Goal: Task Accomplishment & Management: Manage account settings

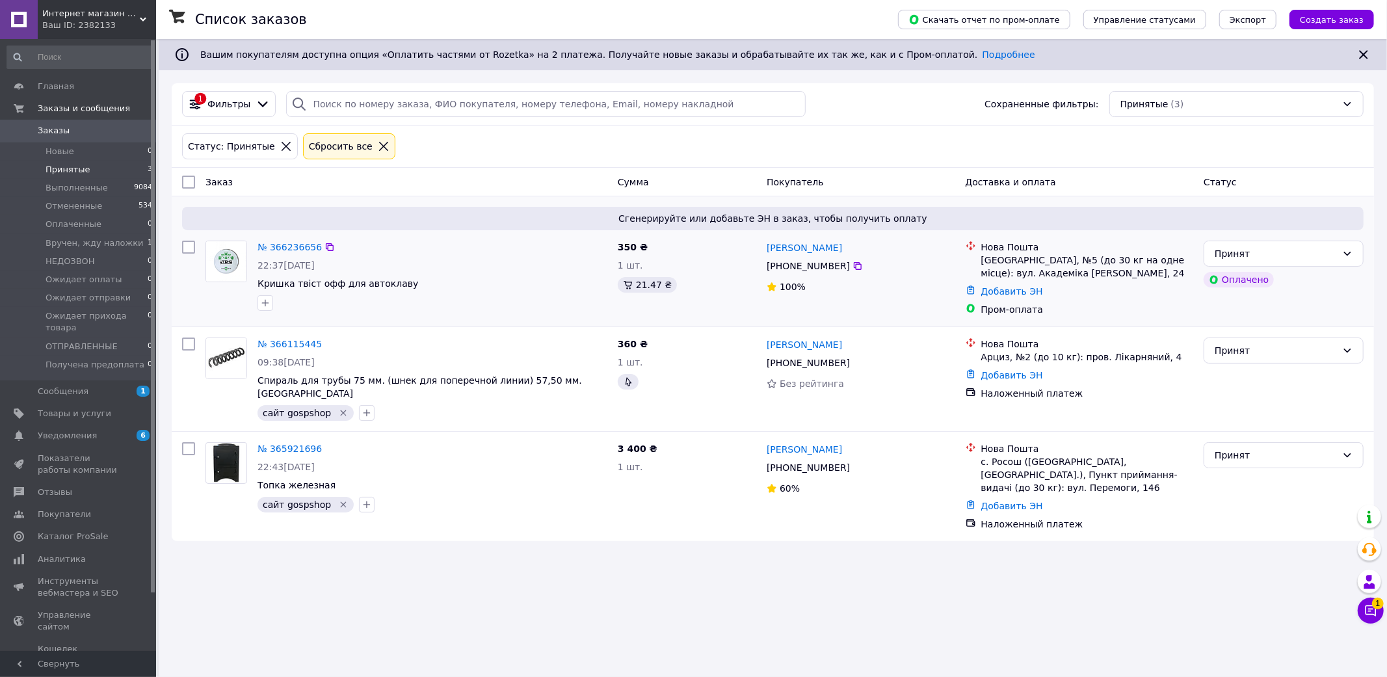
click at [488, 289] on span "Кришка твіст офф для автоклаву" at bounding box center [433, 283] width 350 height 13
click at [226, 263] on img at bounding box center [226, 261] width 40 height 40
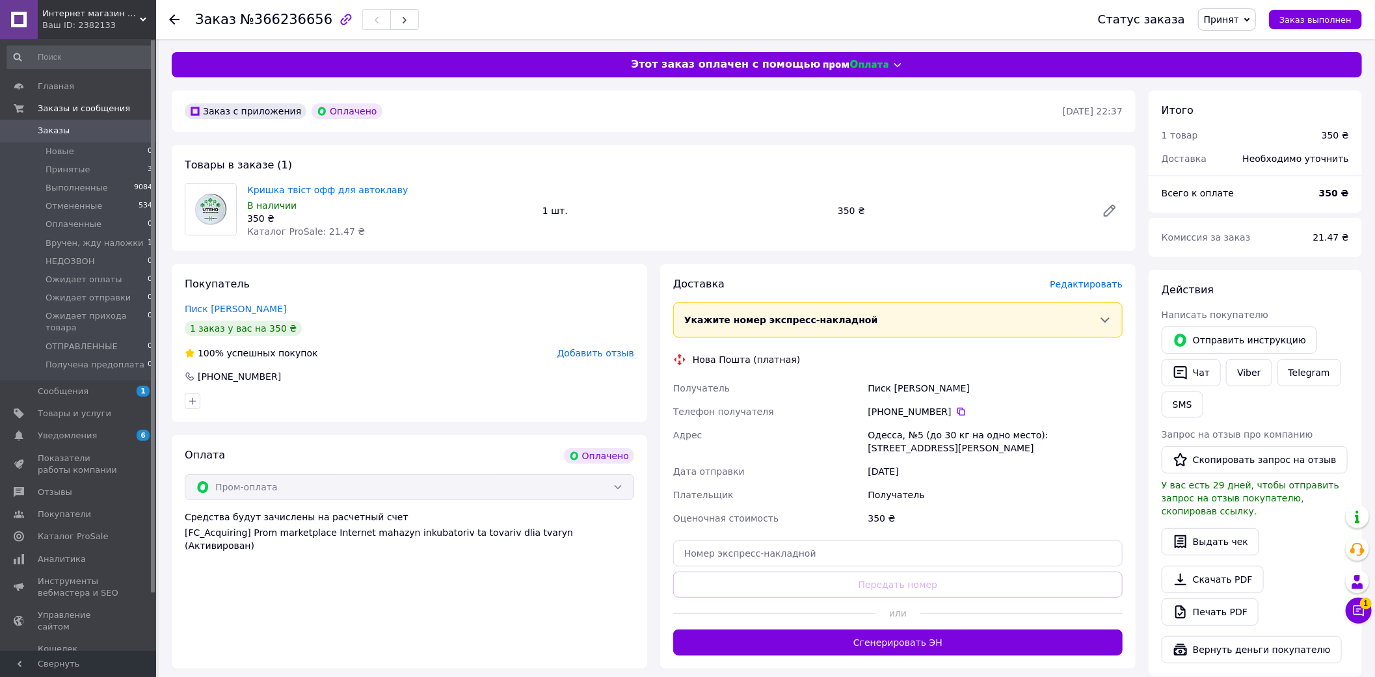
scroll to position [144, 0]
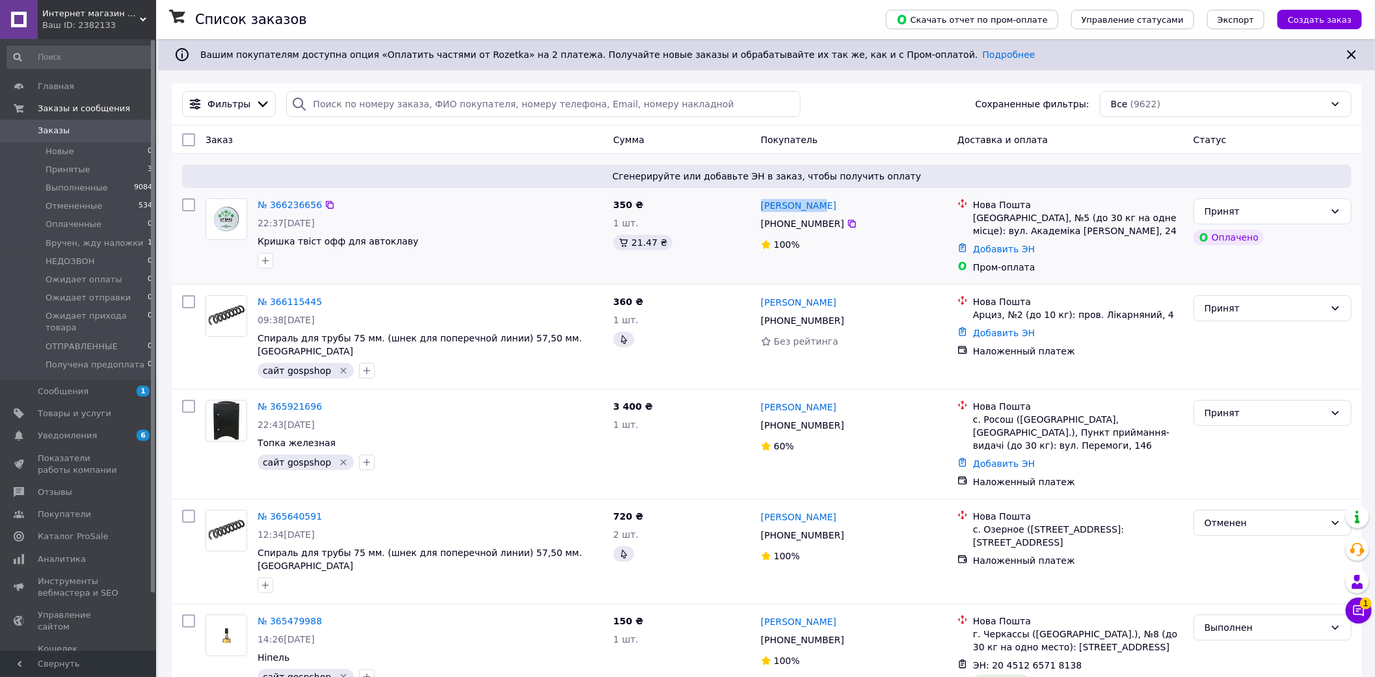
drag, startPoint x: 757, startPoint y: 204, endPoint x: 815, endPoint y: 211, distance: 58.3
click at [815, 211] on div "[PERSON_NAME] [PHONE_NUMBER]%" at bounding box center [854, 236] width 196 height 86
copy link "[PERSON_NAME]"
click at [847, 224] on icon at bounding box center [852, 224] width 10 height 10
copy div "[GEOGRAPHIC_DATA], №5 (до 30 кг на одне місце): вул. Академіка [PERSON_NAME], 24"
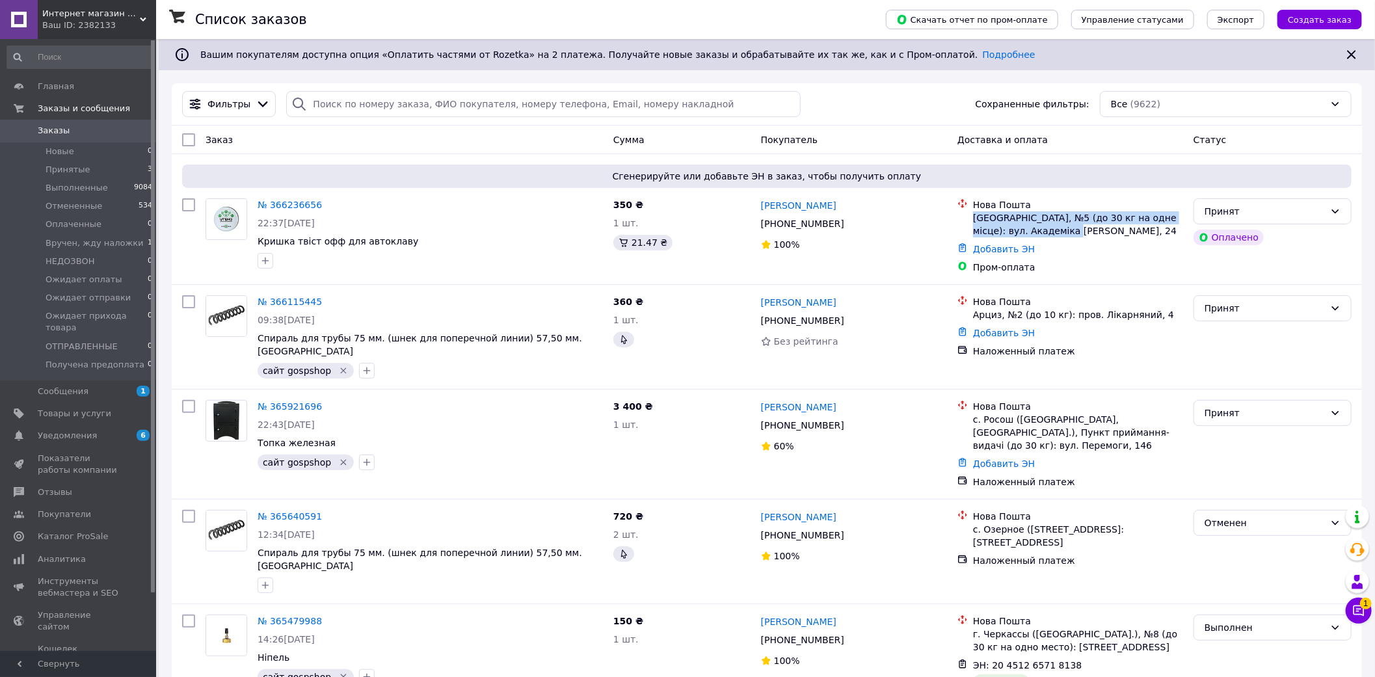
drag, startPoint x: 974, startPoint y: 215, endPoint x: 1140, endPoint y: 127, distance: 188.5
click at [1080, 236] on div "[GEOGRAPHIC_DATA], №5 (до 30 кг на одне місце): вул. Академіка [PERSON_NAME], 24" at bounding box center [1078, 224] width 210 height 26
